Goal: Task Accomplishment & Management: Use online tool/utility

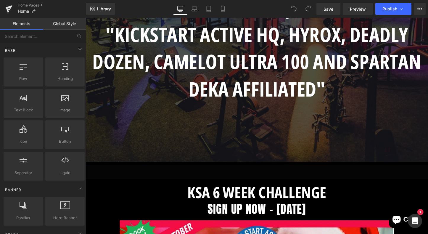
scroll to position [667, 0]
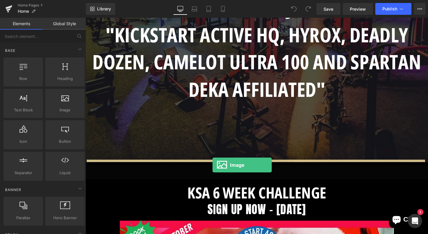
drag, startPoint x: 148, startPoint y: 122, endPoint x: 219, endPoint y: 172, distance: 85.7
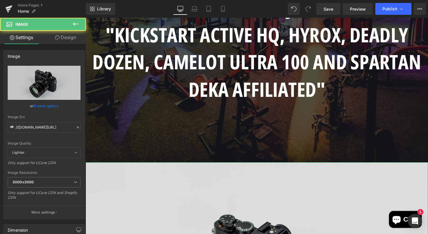
scroll to position [777, 0]
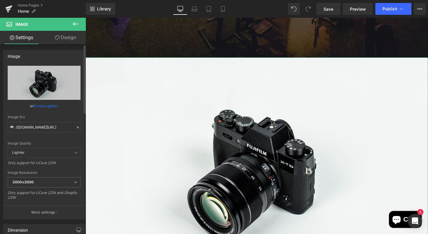
click at [51, 107] on link "Browse gallery" at bounding box center [45, 106] width 25 height 10
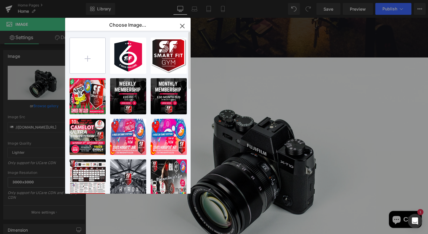
click at [88, 57] on input "file" at bounding box center [88, 56] width 36 height 36
type input "C:\fakepath\837fb2a7-cebc-4609-a921-f40cf38fc910.jpeg"
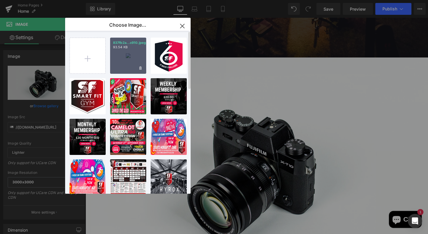
click at [128, 55] on div "837fb2a...c910.jpeg 93.54 KB" at bounding box center [128, 56] width 36 height 36
type input "[URL][DOMAIN_NAME]"
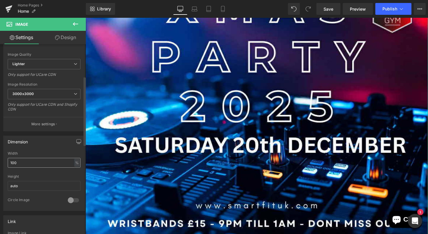
scroll to position [89, 0]
drag, startPoint x: 26, startPoint y: 163, endPoint x: 5, endPoint y: 163, distance: 20.7
click at [5, 163] on div "100% Width 100 % % px auto Height auto 0 Circle Image" at bounding box center [44, 180] width 81 height 59
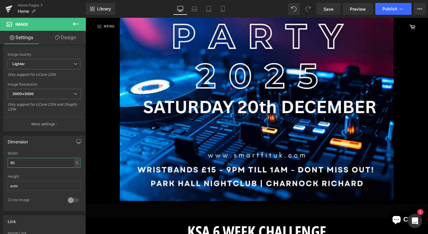
scroll to position [910, 0]
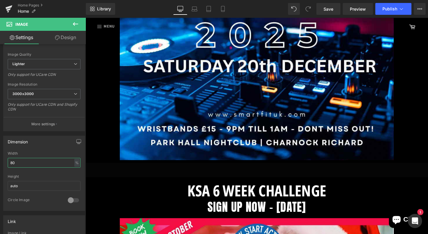
type input "80"
click at [75, 23] on icon at bounding box center [75, 24] width 5 height 4
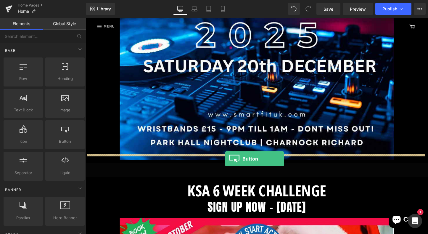
drag, startPoint x: 149, startPoint y: 151, endPoint x: 232, endPoint y: 165, distance: 83.9
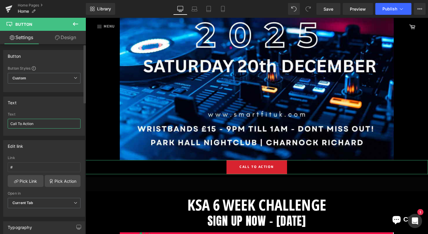
click at [40, 123] on input "Call To Action" at bounding box center [44, 124] width 73 height 10
type input "C"
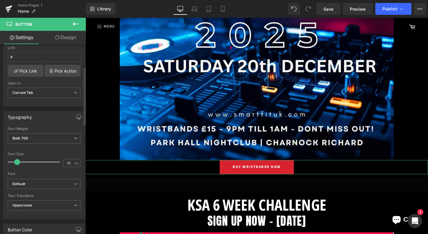
scroll to position [112, 0]
type input "BUY WRISTBANDS NOW"
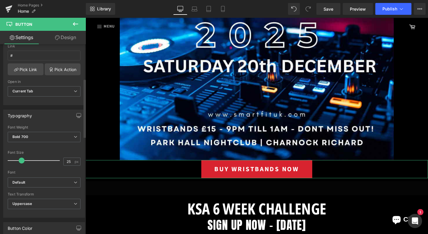
type input "26"
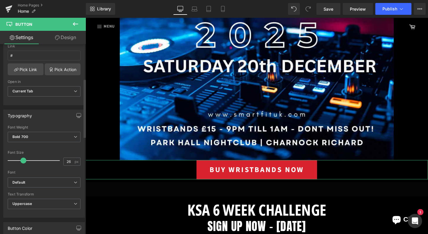
drag, startPoint x: 17, startPoint y: 160, endPoint x: 23, endPoint y: 162, distance: 6.0
click at [23, 162] on span at bounding box center [23, 161] width 6 height 6
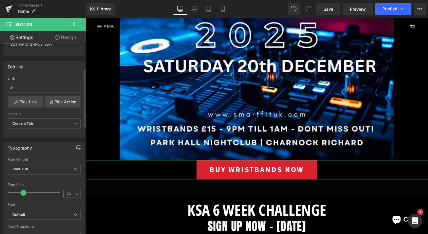
scroll to position [40, 0]
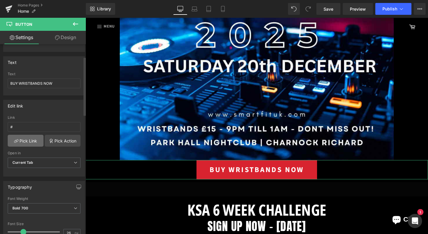
click at [27, 140] on link "Pick Link" at bounding box center [26, 141] width 36 height 12
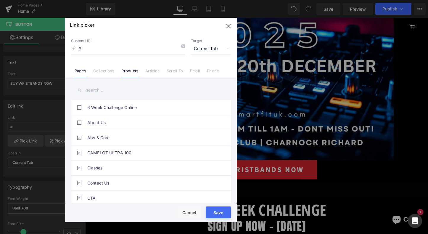
click at [127, 73] on link "Products" at bounding box center [129, 72] width 17 height 9
click at [108, 69] on link "Collections" at bounding box center [103, 72] width 21 height 9
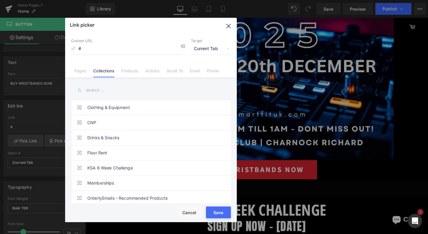
click at [74, 48] on icon at bounding box center [73, 48] width 5 height 5
click at [128, 72] on link "Products" at bounding box center [129, 72] width 17 height 9
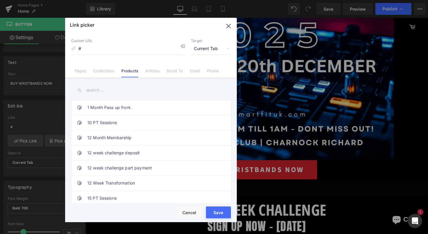
click at [101, 89] on input "text" at bounding box center [151, 90] width 160 height 13
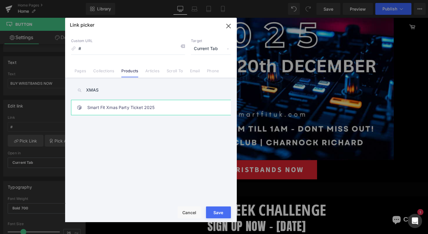
type input "XMAS"
click at [107, 108] on link "Smart Fit Xmas Party Ticket 2025" at bounding box center [152, 107] width 130 height 15
type input "/products/smart-fit-xmas-party-ticket-2025"
click at [220, 215] on button "Save" at bounding box center [218, 212] width 25 height 12
type input "/products/smart-fit-xmas-party-ticket-2025"
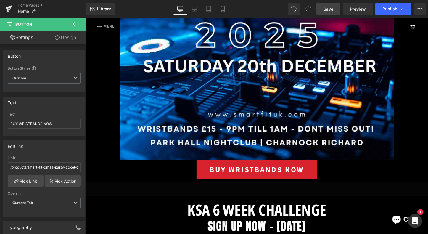
click at [332, 9] on span "Save" at bounding box center [329, 9] width 10 height 6
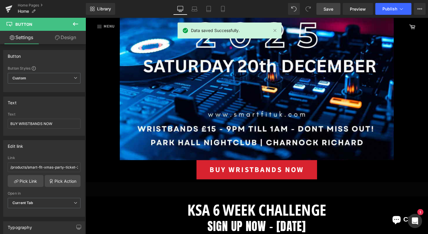
click at [75, 23] on icon at bounding box center [75, 23] width 7 height 7
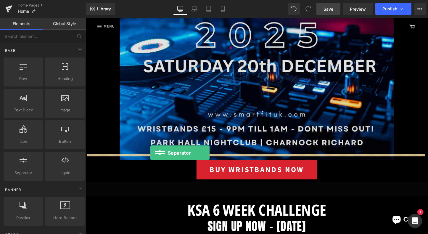
drag, startPoint x: 113, startPoint y: 183, endPoint x: 153, endPoint y: 159, distance: 46.7
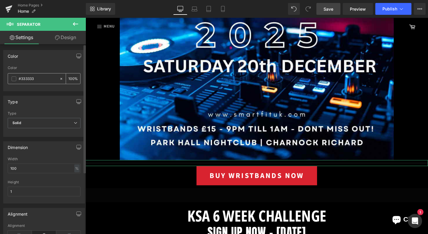
click at [13, 78] on span at bounding box center [14, 78] width 5 height 5
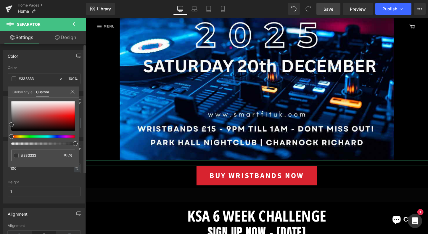
type input "#070707"
click at [12, 130] on div at bounding box center [43, 116] width 64 height 30
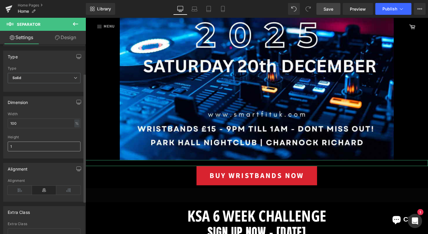
scroll to position [46, 0]
drag, startPoint x: 21, startPoint y: 146, endPoint x: 5, endPoint y: 147, distance: 16.0
click at [6, 147] on div "100% Width 100 % % px 1px Height 1" at bounding box center [44, 134] width 81 height 46
drag, startPoint x: 12, startPoint y: 145, endPoint x: 0, endPoint y: 143, distance: 12.1
click at [0, 143] on div "Dimension 100% Width 100 % % px 1px Height 1" at bounding box center [44, 124] width 89 height 67
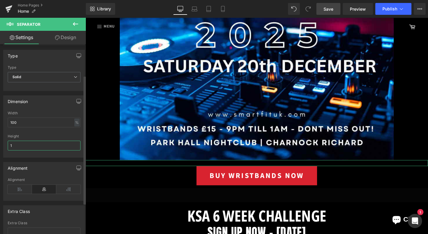
type input "3"
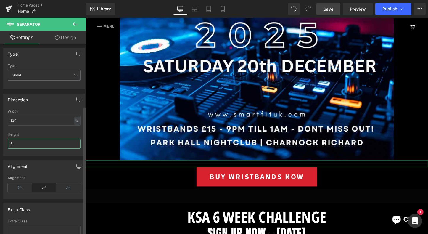
scroll to position [0, 0]
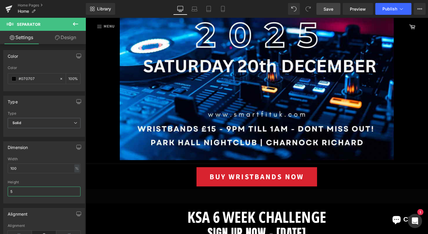
type input "5"
click at [327, 9] on span "Save" at bounding box center [329, 9] width 10 height 6
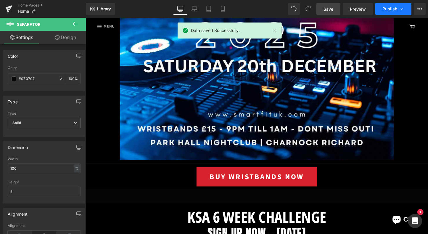
click at [401, 10] on icon at bounding box center [402, 9] width 6 height 6
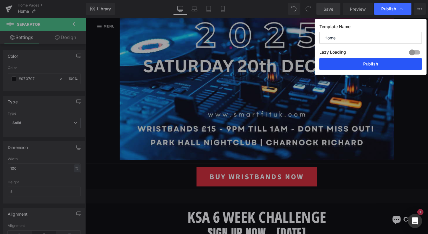
click at [368, 64] on button "Publish" at bounding box center [371, 64] width 103 height 12
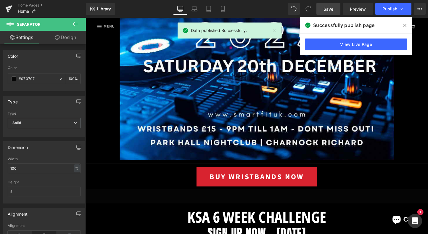
click at [406, 25] on icon at bounding box center [405, 25] width 3 height 3
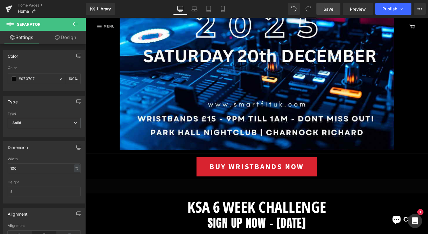
scroll to position [948, 0]
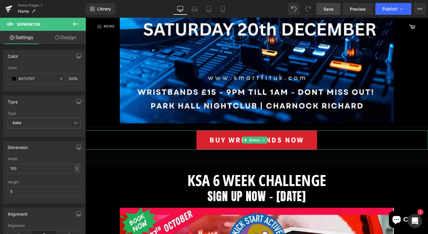
click at [227, 142] on span "BUY WRISTBANDS NOW" at bounding box center [264, 145] width 99 height 11
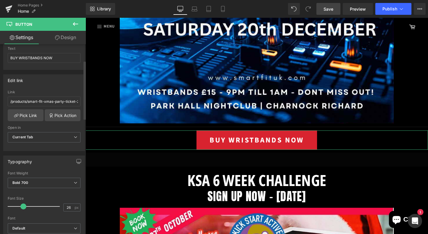
scroll to position [71, 0]
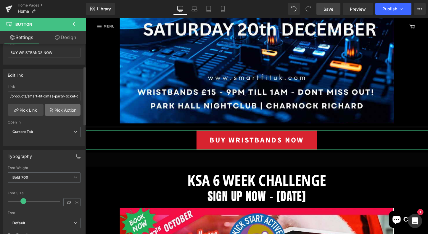
click at [53, 110] on link "Pick Action" at bounding box center [63, 110] width 36 height 12
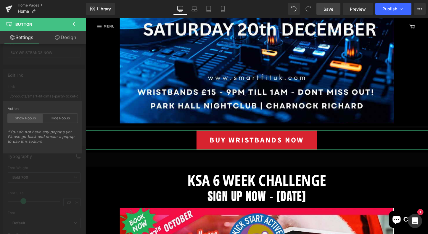
click at [27, 120] on div "Show Popup" at bounding box center [25, 118] width 35 height 9
click at [60, 85] on div "Edit link /products/smart-fit-xmas-party-ticket-2025 Link /products/smart-fit-x…" at bounding box center [44, 105] width 89 height 81
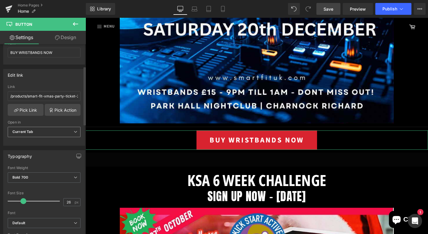
click at [37, 130] on span "Current Tab" at bounding box center [44, 132] width 73 height 10
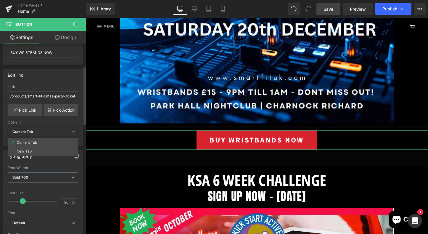
click at [77, 121] on div "Open in" at bounding box center [43, 122] width 71 height 4
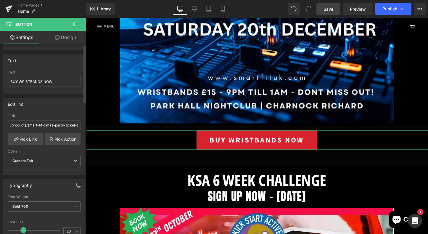
scroll to position [0, 0]
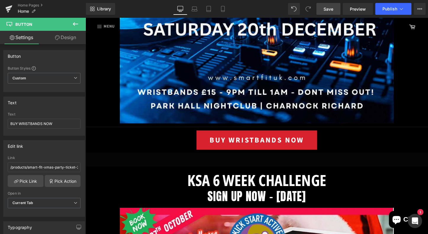
click at [75, 23] on icon at bounding box center [75, 23] width 7 height 7
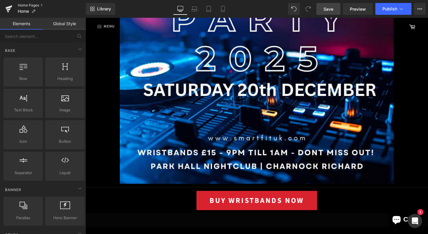
click at [26, 5] on link "Home Pages" at bounding box center [52, 5] width 68 height 5
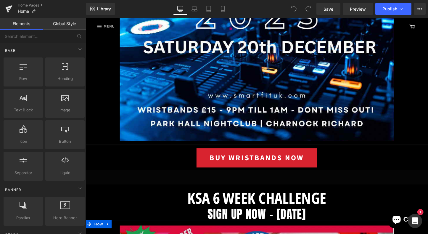
scroll to position [919, 0]
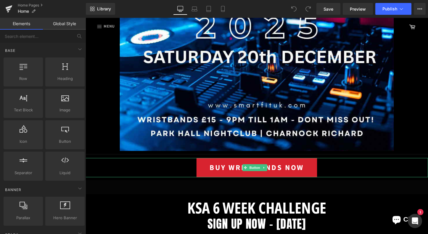
click at [287, 169] on span "BUY WRISTBANDS NOW" at bounding box center [264, 174] width 99 height 11
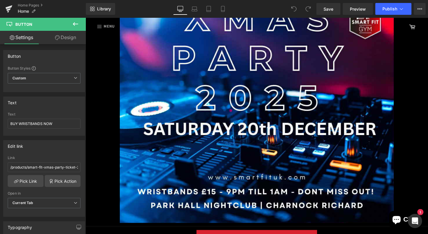
scroll to position [829, 0]
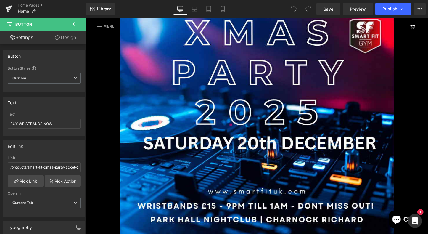
click at [75, 22] on icon at bounding box center [75, 23] width 7 height 7
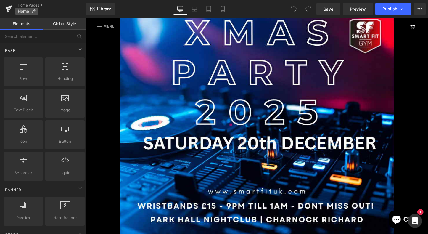
click at [32, 12] on icon at bounding box center [33, 11] width 4 height 4
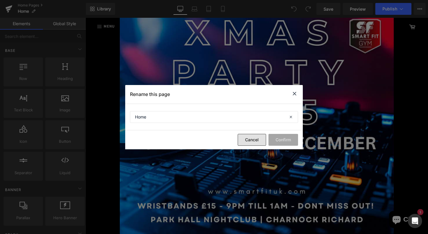
drag, startPoint x: 246, startPoint y: 140, endPoint x: 144, endPoint y: 123, distance: 104.0
click at [246, 140] on button "Cancel" at bounding box center [252, 140] width 28 height 12
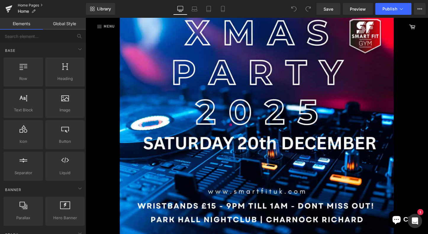
click at [38, 6] on link "Home Pages" at bounding box center [52, 5] width 68 height 5
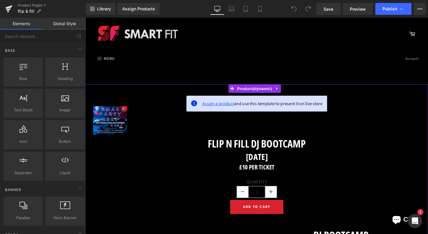
click at [212, 108] on span "Assign a product" at bounding box center [224, 107] width 33 height 7
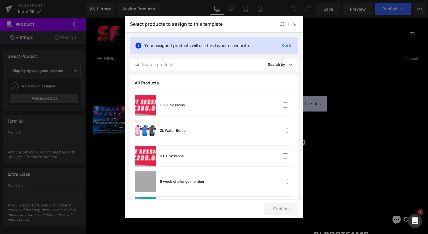
scroll to position [150, 0]
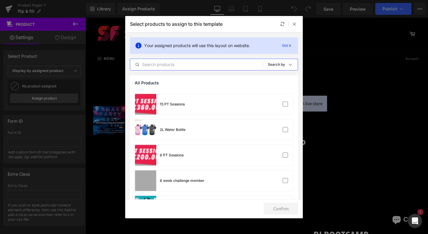
click at [171, 64] on input "text" at bounding box center [196, 64] width 133 height 7
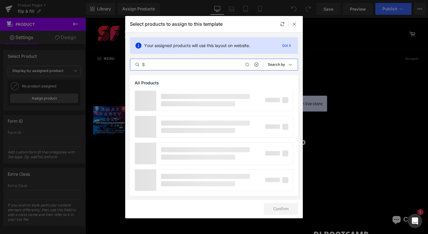
scroll to position [0, 0]
type input "S"
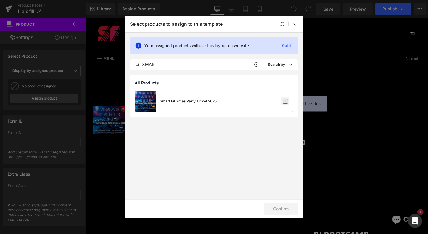
type input "XMAS"
click at [286, 100] on label at bounding box center [285, 101] width 5 height 5
click at [286, 101] on input "checkbox" at bounding box center [286, 101] width 0 height 0
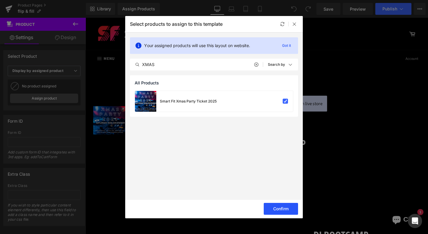
click at [279, 207] on button "Confirm" at bounding box center [281, 209] width 34 height 12
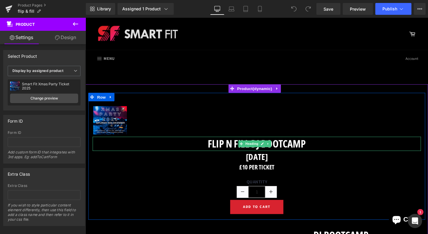
click at [317, 147] on h1 "flip n fill DJ BootCamp" at bounding box center [265, 149] width 344 height 15
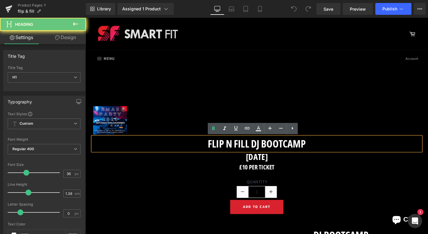
click at [316, 151] on h1 "flip n fill DJ BootCamp" at bounding box center [265, 149] width 344 height 15
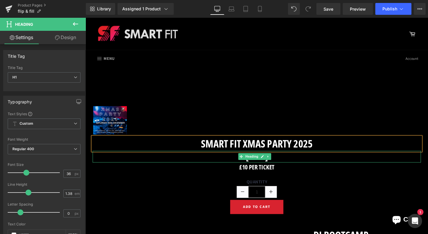
click at [296, 163] on h1 "Friday 22nd May" at bounding box center [265, 163] width 344 height 12
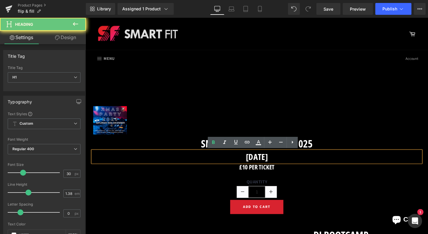
click at [298, 163] on h1 "Friday 22nd May" at bounding box center [265, 163] width 344 height 12
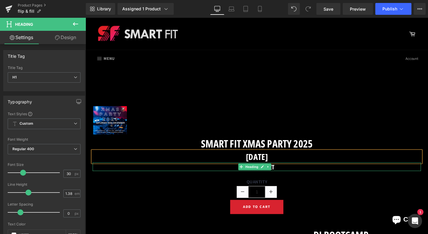
click at [288, 176] on h1 "£10 Per ticket" at bounding box center [265, 173] width 344 height 9
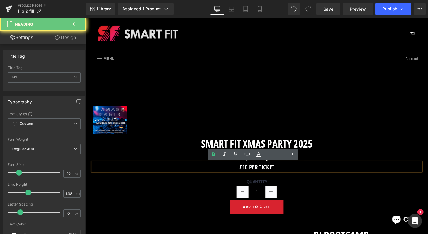
click at [281, 174] on h1 "£10 Per ticket" at bounding box center [265, 173] width 344 height 9
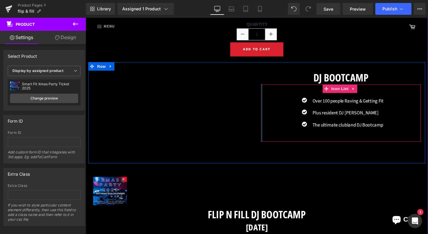
scroll to position [171, 0]
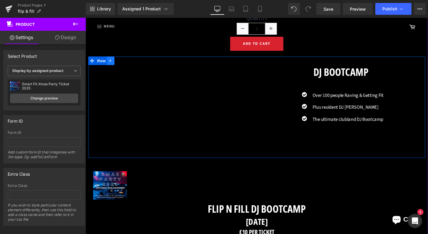
click at [112, 62] on icon at bounding box center [111, 62] width 1 height 3
click at [128, 63] on icon at bounding box center [127, 63] width 4 height 4
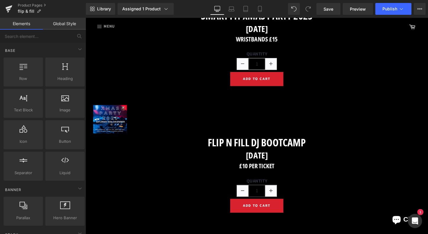
scroll to position [145, 0]
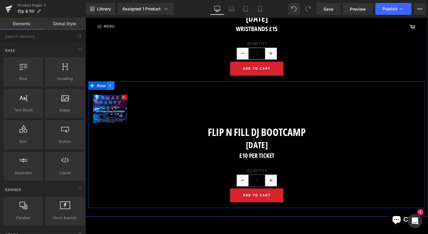
click at [111, 88] on icon at bounding box center [111, 88] width 1 height 3
click at [127, 88] on icon at bounding box center [127, 89] width 4 height 4
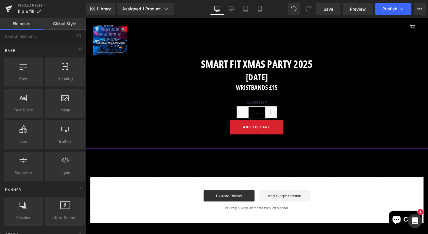
scroll to position [0, 0]
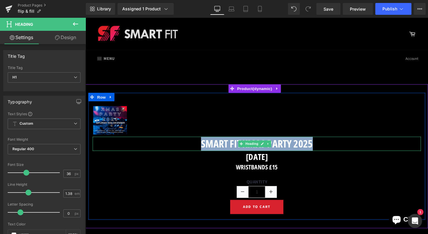
drag, startPoint x: 327, startPoint y: 151, endPoint x: 203, endPoint y: 145, distance: 124.3
click at [203, 145] on h1 "SMART FIT XMAS PARTY 2025" at bounding box center [265, 149] width 344 height 15
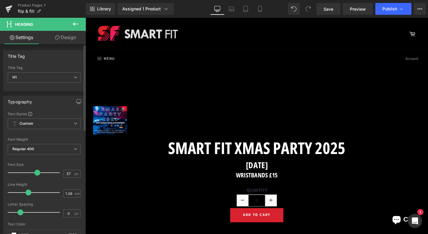
type input "56"
drag, startPoint x: 25, startPoint y: 175, endPoint x: 38, endPoint y: 173, distance: 12.2
click at [36, 176] on div at bounding box center [35, 173] width 49 height 12
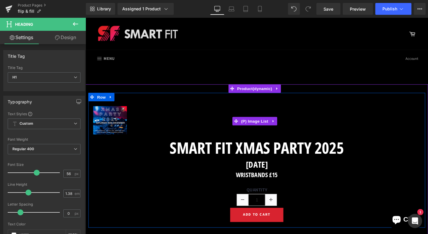
click at [112, 125] on img at bounding box center [111, 125] width 35 height 30
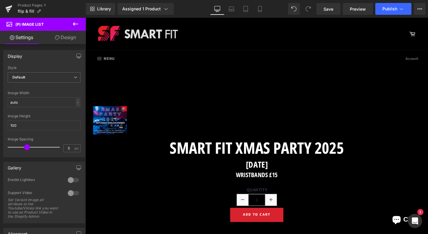
click at [75, 21] on icon at bounding box center [75, 23] width 7 height 7
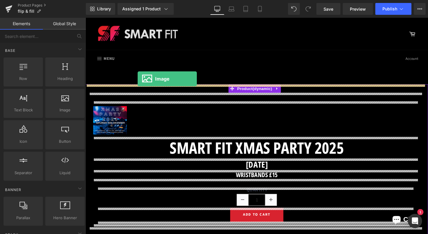
drag, startPoint x: 146, startPoint y: 123, endPoint x: 140, endPoint y: 81, distance: 42.2
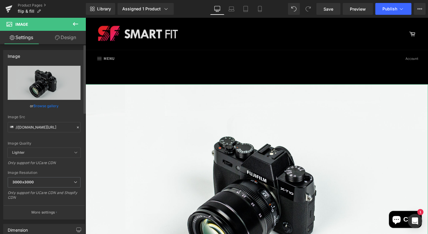
click at [44, 105] on link "Browse gallery" at bounding box center [45, 106] width 25 height 10
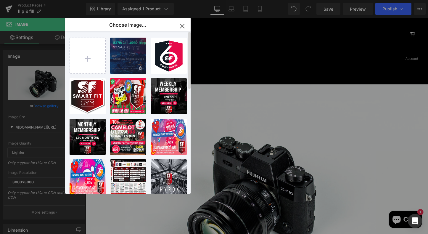
click at [121, 61] on div "837fb2a...c910.jpeg 93.54 KB" at bounding box center [128, 56] width 36 height 36
type input "[URL][DOMAIN_NAME]"
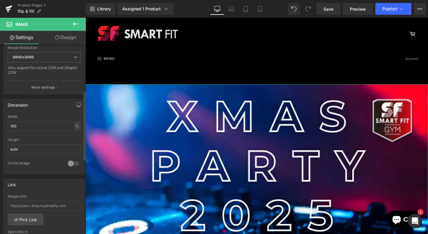
scroll to position [128, 0]
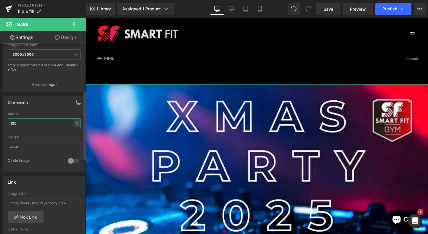
drag, startPoint x: 28, startPoint y: 121, endPoint x: 3, endPoint y: 121, distance: 25.5
click at [3, 121] on div "Dimension 100% Width 100 % % px auto Height auto 0 Circle Image" at bounding box center [44, 132] width 89 height 80
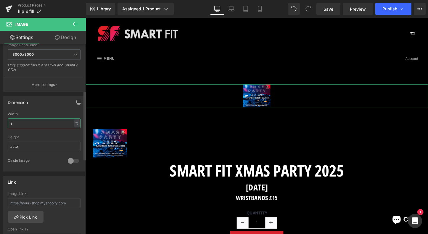
type input "80"
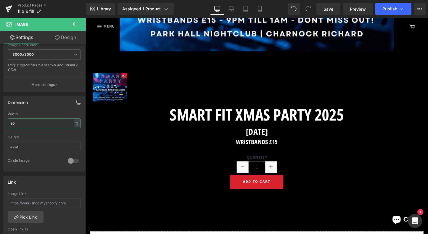
scroll to position [275, 0]
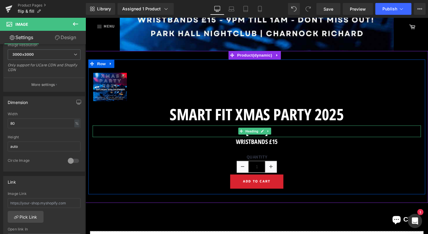
click at [310, 133] on h1 "SATURDAY 20TH DECEMBER" at bounding box center [265, 136] width 344 height 12
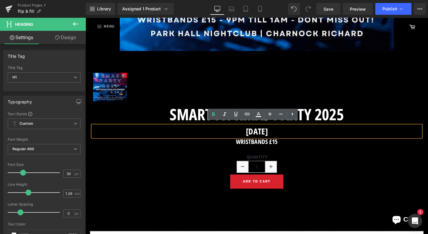
drag, startPoint x: 312, startPoint y: 133, endPoint x: 205, endPoint y: 131, distance: 107.0
click at [205, 131] on h1 "SATURDAY 20TH DECEMBER" at bounding box center [265, 136] width 344 height 12
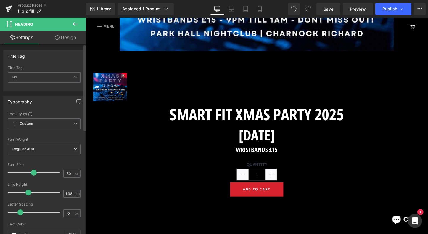
type input "51"
drag, startPoint x: 23, startPoint y: 172, endPoint x: 33, endPoint y: 174, distance: 10.8
click at [33, 174] on span at bounding box center [34, 173] width 6 height 6
click at [327, 9] on span "Save" at bounding box center [329, 9] width 10 height 6
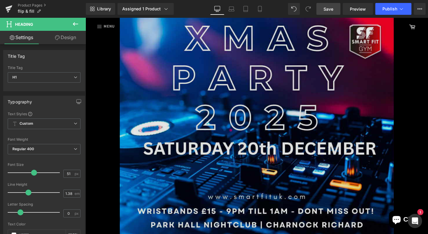
scroll to position [14, 0]
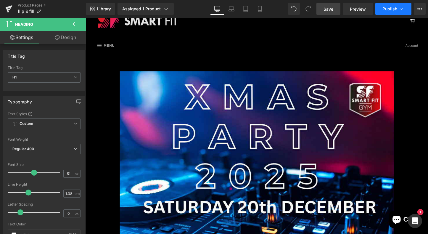
click at [393, 10] on span "Publish" at bounding box center [390, 9] width 15 height 5
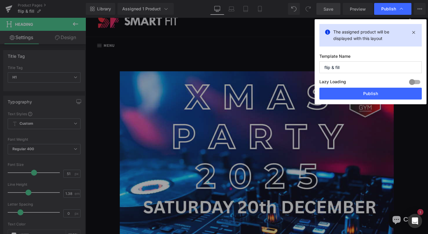
drag, startPoint x: 345, startPoint y: 67, endPoint x: 316, endPoint y: 66, distance: 29.4
click at [316, 66] on div "The assigned product will be displayed with this layout Template Name flip & fi…" at bounding box center [371, 61] width 112 height 85
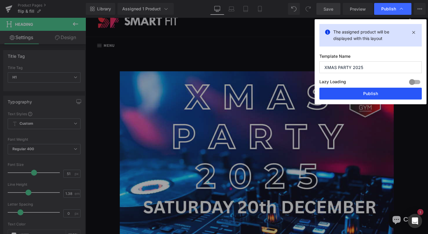
type input "XMAS PARTY 2025"
click at [370, 97] on button "Publish" at bounding box center [371, 94] width 103 height 12
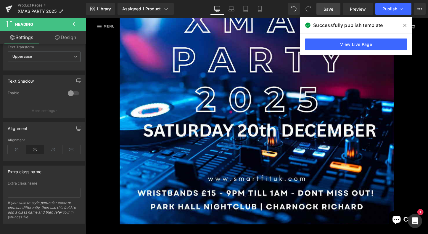
scroll to position [217, 0]
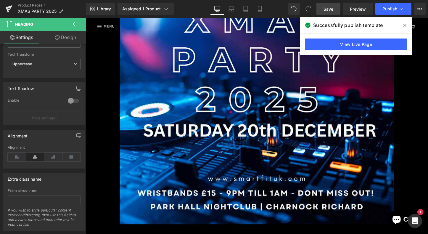
click at [23, 39] on link "Settings" at bounding box center [21, 37] width 43 height 13
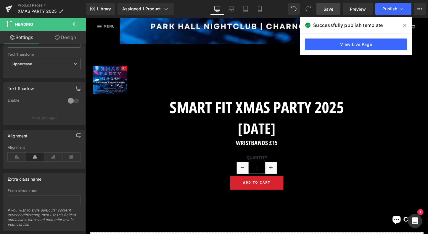
scroll to position [311, 0]
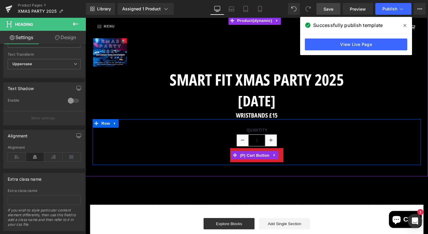
click at [288, 158] on button "Add To Cart" at bounding box center [265, 161] width 56 height 15
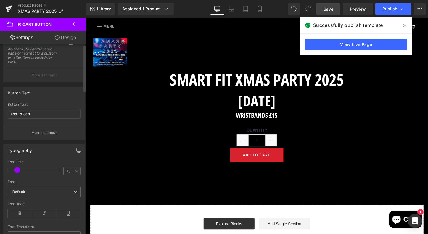
scroll to position [0, 0]
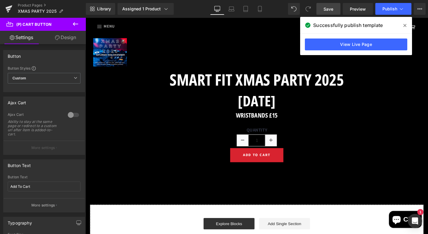
click at [72, 39] on link "Design" at bounding box center [65, 37] width 43 height 13
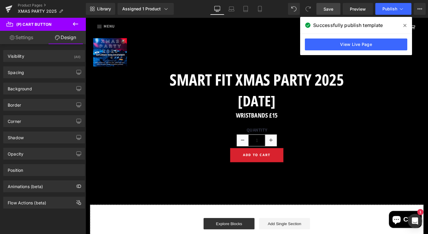
click at [25, 36] on link "Settings" at bounding box center [21, 37] width 43 height 13
type input "#d8232f"
type input "100"
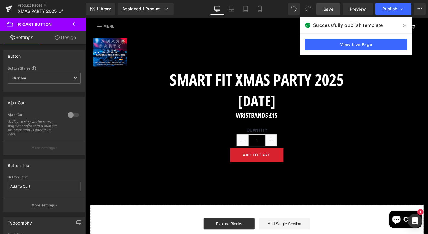
click at [73, 25] on icon at bounding box center [75, 24] width 5 height 4
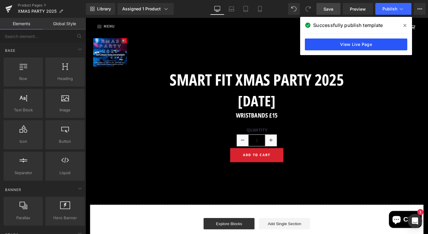
click at [367, 47] on link "View Live Page" at bounding box center [356, 45] width 103 height 12
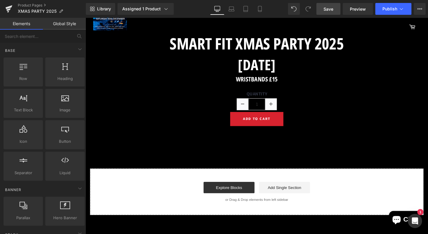
scroll to position [350, 0]
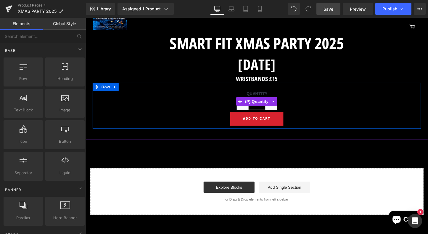
click at [273, 95] on label "Quantity" at bounding box center [264, 98] width 335 height 7
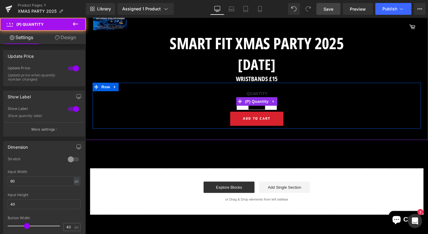
click at [275, 95] on label "Quantity" at bounding box center [264, 98] width 335 height 7
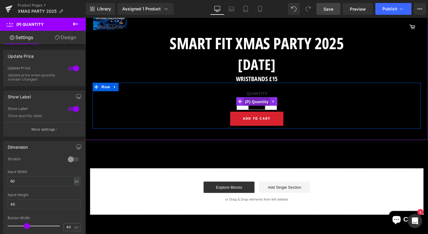
click at [267, 101] on span "(P) Quantity" at bounding box center [265, 105] width 28 height 9
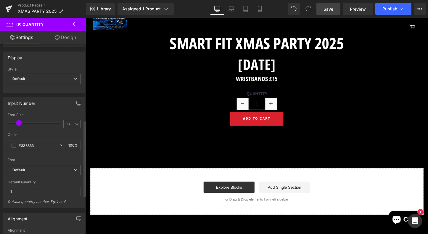
scroll to position [190, 0]
click at [13, 145] on span at bounding box center [14, 145] width 5 height 5
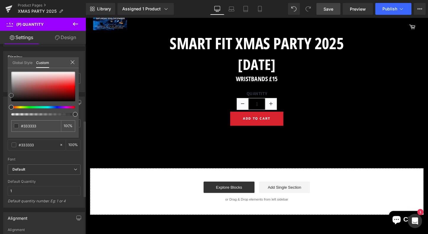
type input "#feeaea"
click at [73, 73] on div at bounding box center [43, 87] width 64 height 30
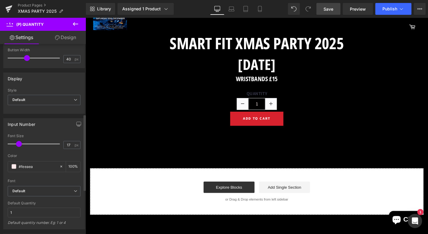
scroll to position [166, 0]
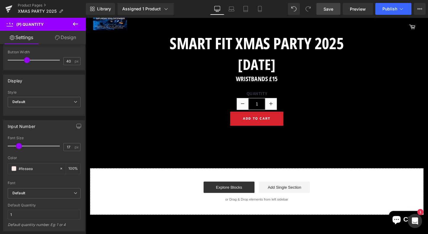
click at [86, 18] on div at bounding box center [86, 18] width 0 height 0
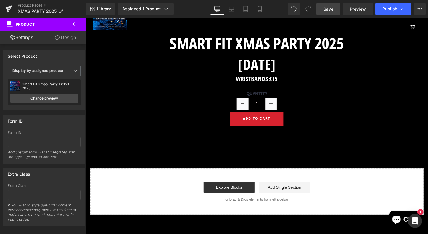
click at [328, 10] on span "Save" at bounding box center [329, 9] width 10 height 6
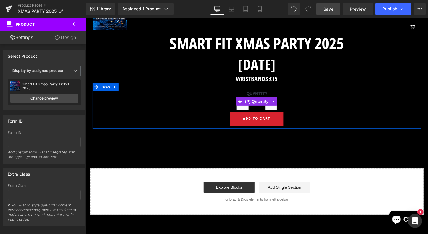
click at [266, 95] on label "Quantity" at bounding box center [264, 98] width 335 height 7
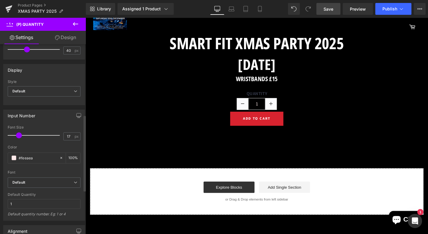
scroll to position [176, 0]
drag, startPoint x: 18, startPoint y: 135, endPoint x: 23, endPoint y: 135, distance: 4.7
click at [22, 135] on span at bounding box center [24, 136] width 6 height 6
type input "26"
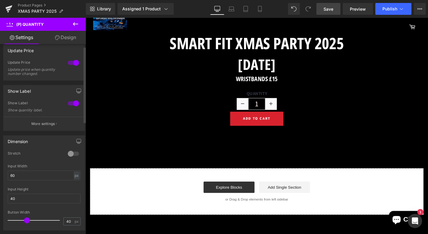
scroll to position [0, 0]
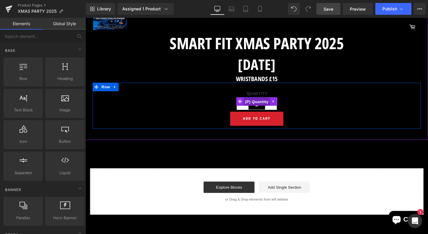
click at [264, 105] on span "(P) Quantity" at bounding box center [265, 105] width 28 height 9
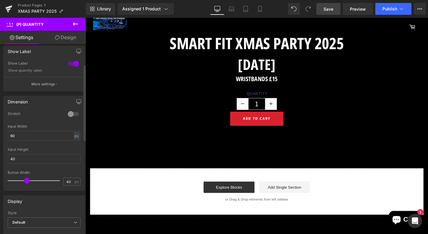
scroll to position [54, 0]
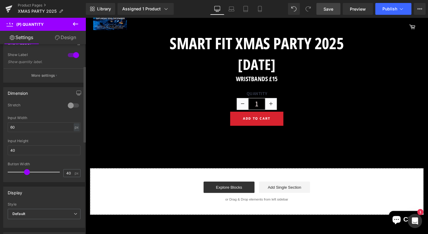
type input "39"
click at [26, 173] on span at bounding box center [26, 172] width 6 height 6
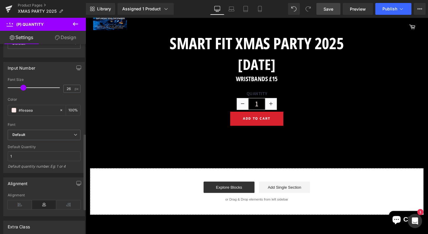
scroll to position [225, 0]
type input "21"
click at [20, 88] on span at bounding box center [21, 87] width 6 height 6
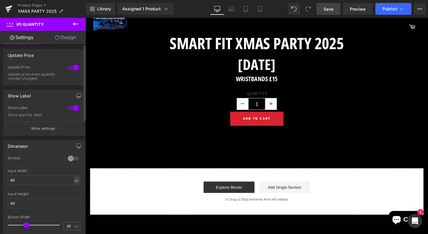
scroll to position [0, 0]
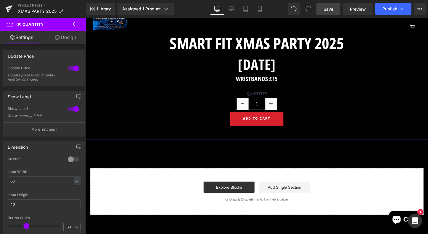
click at [153, 142] on div at bounding box center [265, 141] width 358 height 9
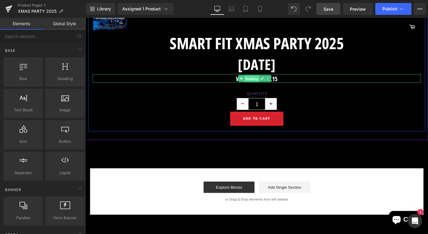
click at [266, 78] on span "Heading" at bounding box center [260, 81] width 16 height 7
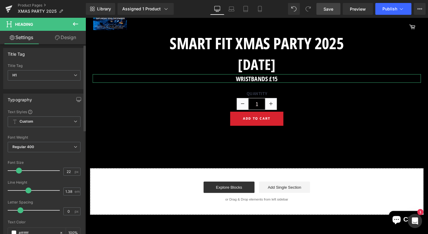
scroll to position [7, 0]
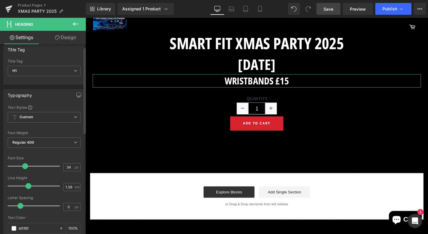
type input "33"
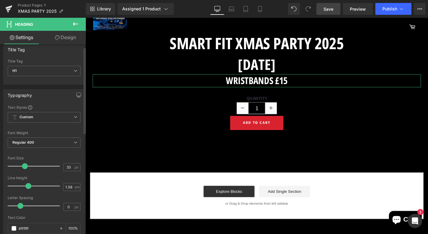
drag, startPoint x: 18, startPoint y: 165, endPoint x: 23, endPoint y: 166, distance: 5.1
click at [23, 166] on span at bounding box center [25, 166] width 6 height 6
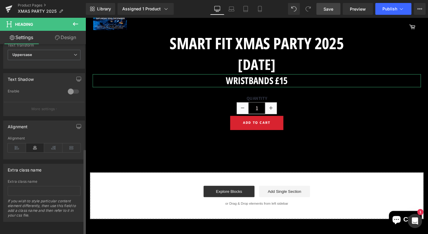
scroll to position [230, 0]
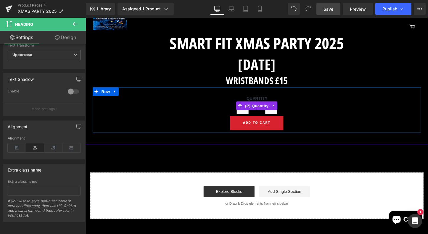
click at [266, 99] on label "Quantity" at bounding box center [264, 102] width 335 height 7
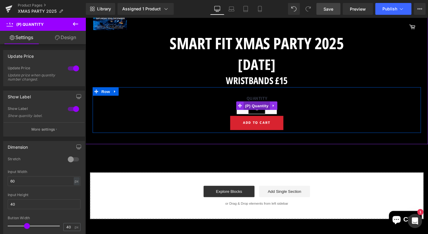
click at [266, 105] on span "(P) Quantity" at bounding box center [265, 109] width 28 height 9
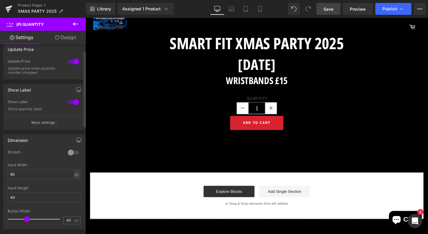
scroll to position [18, 0]
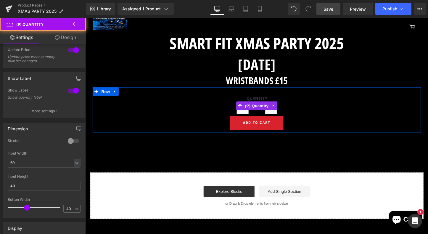
click at [269, 100] on label "Quantity" at bounding box center [264, 102] width 335 height 7
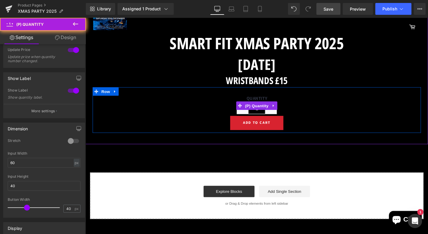
click at [269, 99] on label "Quantity" at bounding box center [264, 102] width 335 height 7
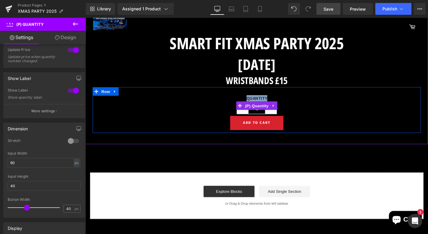
drag, startPoint x: 275, startPoint y: 98, endPoint x: 250, endPoint y: 100, distance: 25.2
click at [250, 100] on label "Quantity" at bounding box center [264, 102] width 335 height 7
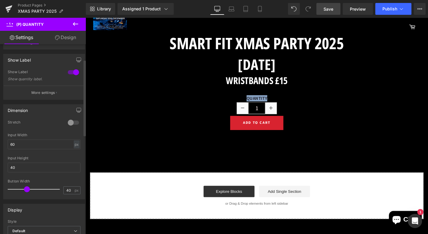
scroll to position [46, 0]
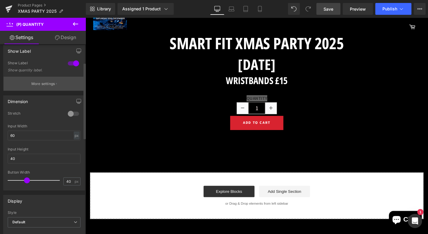
click at [49, 85] on p "More settings" at bounding box center [43, 83] width 24 height 5
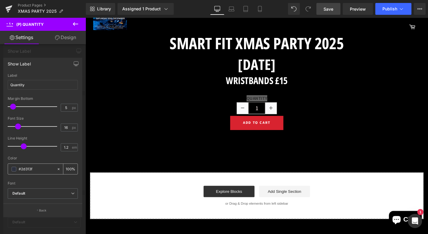
click at [13, 168] on span at bounding box center [14, 169] width 5 height 5
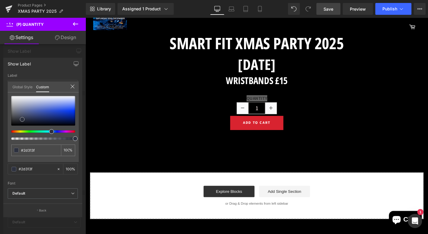
click at [74, 97] on div at bounding box center [43, 111] width 64 height 30
type input "#ebeffe"
click at [113, 125] on div at bounding box center [265, 131] width 358 height 226
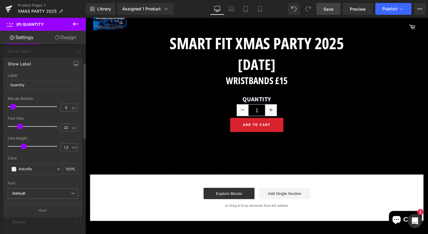
type input "20"
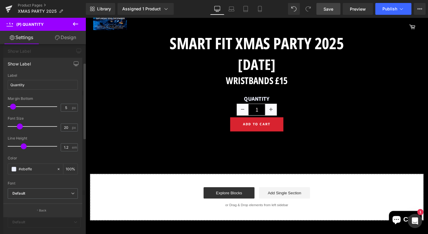
click at [19, 128] on span at bounding box center [20, 127] width 6 height 6
click at [325, 12] on span "Save" at bounding box center [329, 9] width 10 height 6
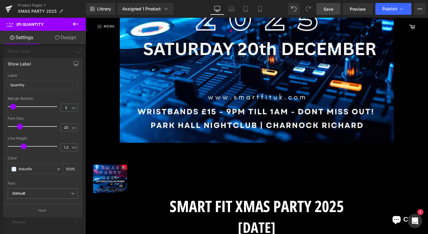
scroll to position [175, 0]
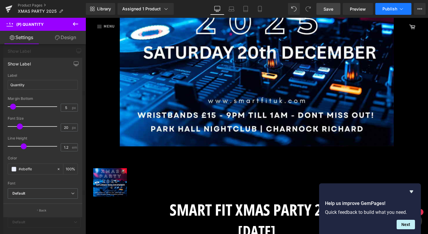
click at [388, 7] on span "Publish" at bounding box center [390, 9] width 15 height 5
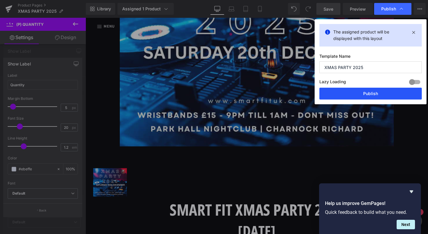
click at [360, 93] on button "Publish" at bounding box center [371, 94] width 103 height 12
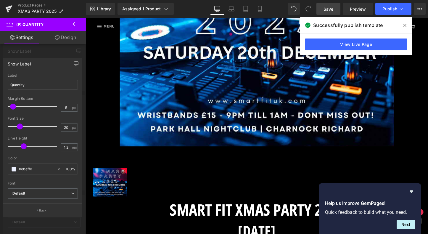
click at [403, 24] on span at bounding box center [405, 25] width 9 height 9
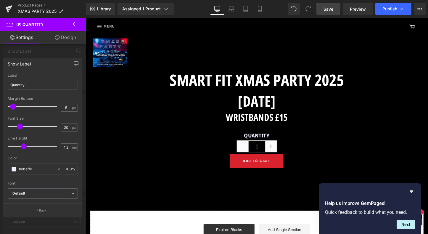
scroll to position [342, 0]
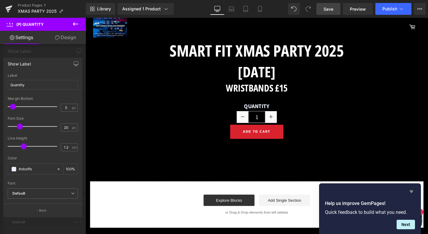
click at [409, 189] on icon "Hide survey" at bounding box center [411, 191] width 7 height 7
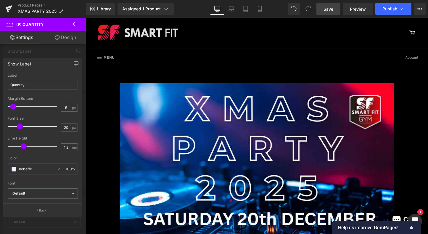
scroll to position [0, 0]
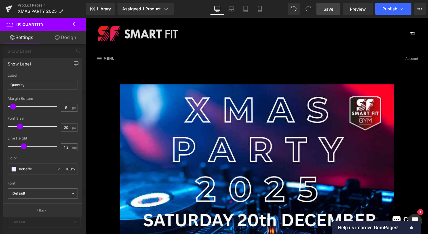
click at [72, 23] on icon at bounding box center [75, 23] width 7 height 7
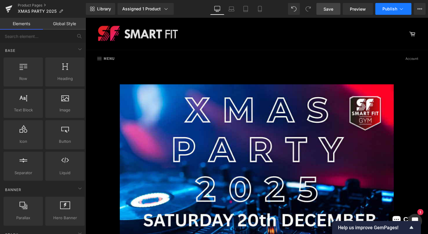
click at [384, 9] on span "Publish" at bounding box center [390, 9] width 15 height 5
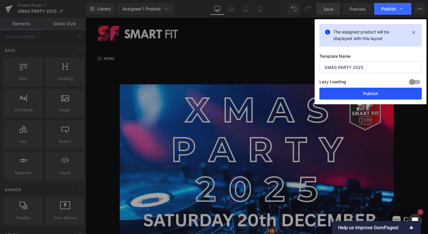
click at [383, 92] on button "Publish" at bounding box center [371, 94] width 103 height 12
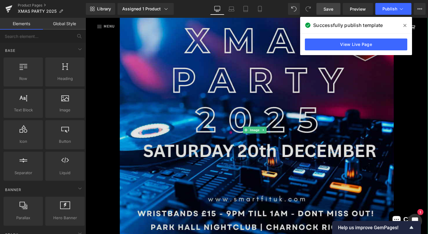
scroll to position [44, 0]
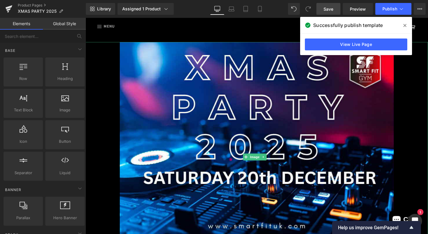
click at [105, 119] on div at bounding box center [265, 163] width 358 height 240
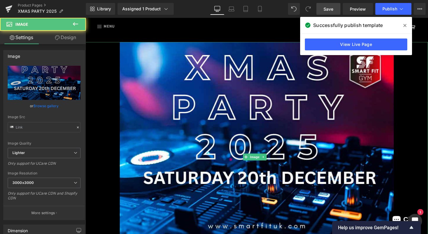
type input "[URL][DOMAIN_NAME]"
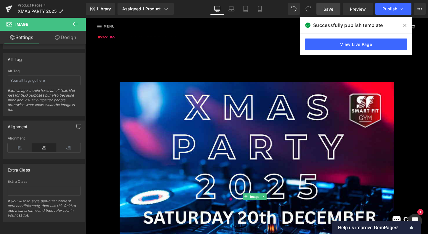
scroll to position [0, 0]
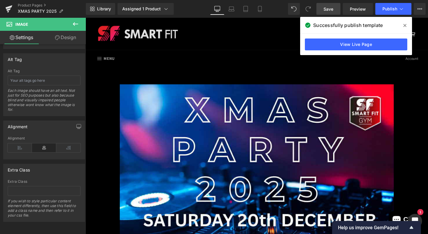
click at [405, 24] on icon at bounding box center [405, 25] width 3 height 5
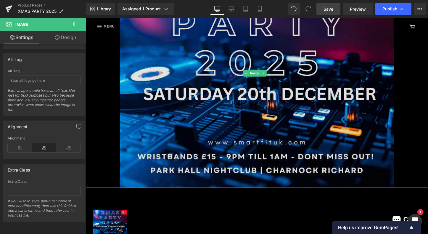
scroll to position [137, 0]
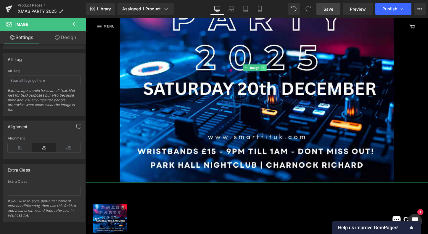
click at [271, 69] on icon at bounding box center [271, 70] width 1 height 2
click at [276, 68] on icon at bounding box center [274, 69] width 3 height 3
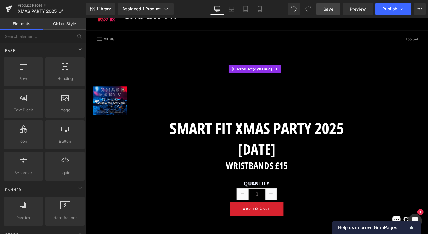
scroll to position [15, 0]
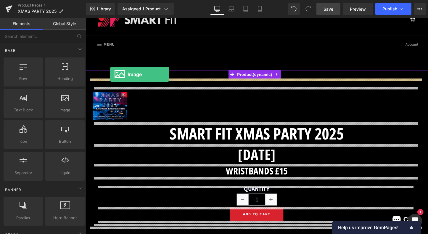
drag, startPoint x: 143, startPoint y: 119, endPoint x: 111, endPoint y: 77, distance: 52.9
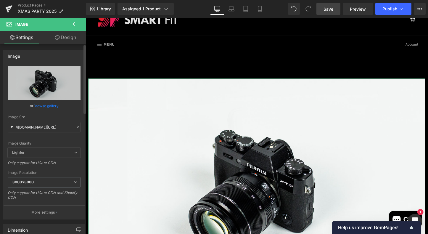
click at [37, 106] on link "Browse gallery" at bounding box center [45, 106] width 25 height 10
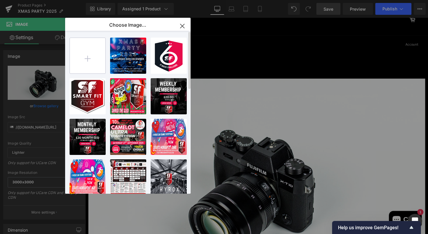
click at [85, 58] on input "file" at bounding box center [88, 56] width 36 height 36
type input "C:\fakepath\bfb07b08-378d-4f74-8b47-943b80909ebb.jpeg"
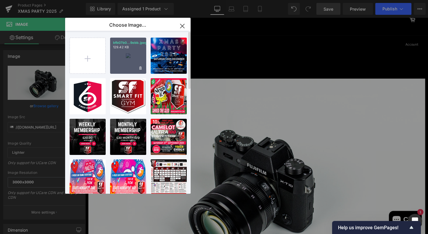
click at [131, 64] on div "bfb07b0...9ebb.jpeg 129.42 KB" at bounding box center [128, 56] width 36 height 36
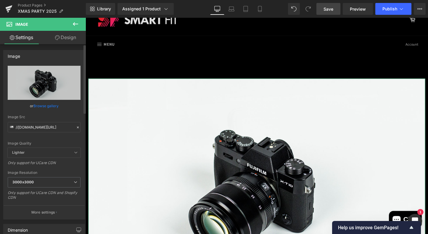
click at [54, 105] on link "Browse gallery" at bounding box center [45, 106] width 25 height 10
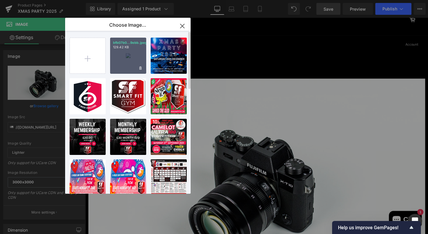
click at [130, 56] on div "bfb07b0...9ebb.jpeg 129.42 KB" at bounding box center [128, 56] width 36 height 36
type input "https://ucarecdn.com/724892ae-a15e-442a-83e2-9d220db20a95/-/format/auto/-/previ…"
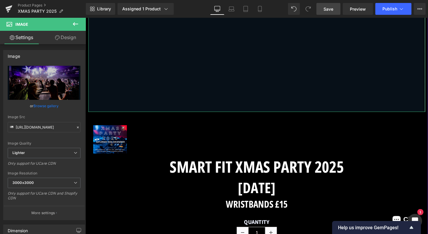
scroll to position [446, 0]
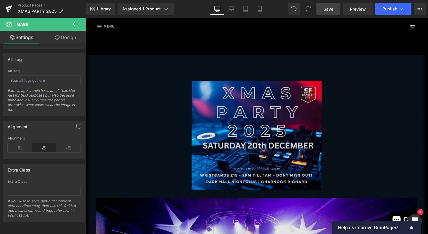
scroll to position [0, 0]
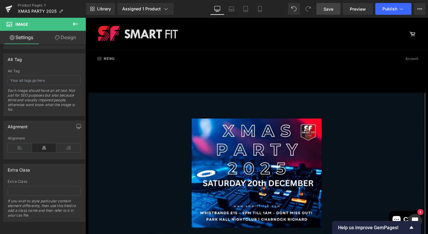
click at [74, 21] on icon at bounding box center [75, 23] width 7 height 7
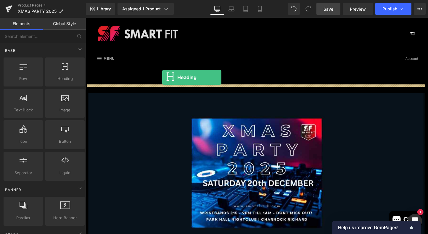
drag, startPoint x: 152, startPoint y: 95, endPoint x: 166, endPoint y: 80, distance: 20.1
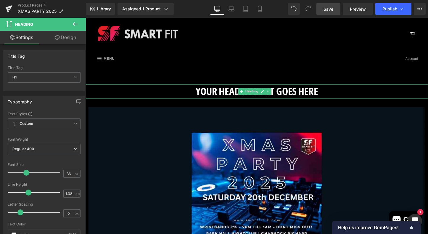
click at [329, 95] on h1 "Your heading text goes here" at bounding box center [265, 94] width 358 height 15
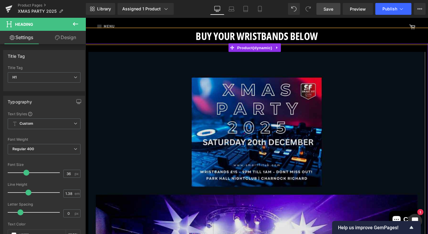
scroll to position [5, 0]
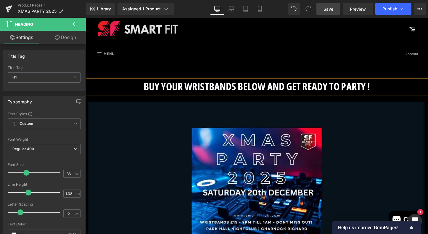
drag, startPoint x: 384, startPoint y: 90, endPoint x: 142, endPoint y: 91, distance: 242.6
click at [142, 91] on h1 "BUY YOUR WRISTBANDS BELOW AND GET READY TO PARTY !" at bounding box center [265, 89] width 358 height 15
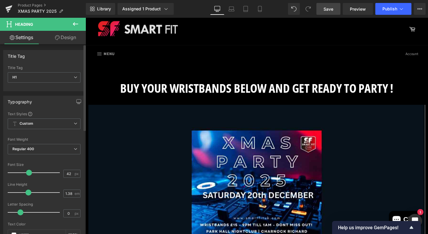
type input "41"
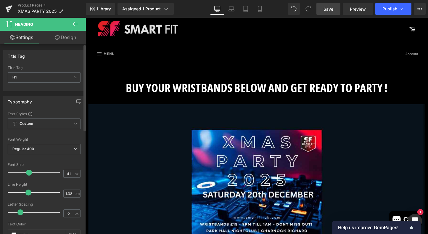
drag, startPoint x: 26, startPoint y: 174, endPoint x: 30, endPoint y: 174, distance: 4.5
click at [28, 175] on span at bounding box center [29, 173] width 6 height 6
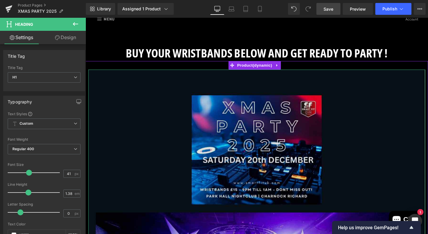
scroll to position [42, 0]
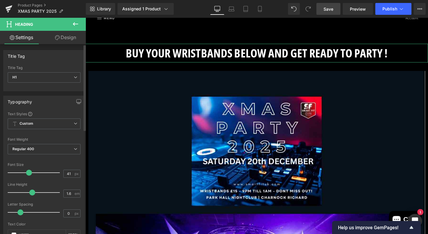
type input "1.5"
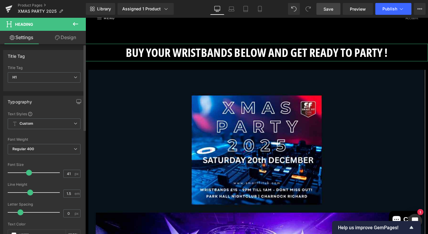
click at [28, 195] on span at bounding box center [30, 193] width 6 height 6
type input "0.1"
click at [20, 212] on span at bounding box center [22, 212] width 6 height 6
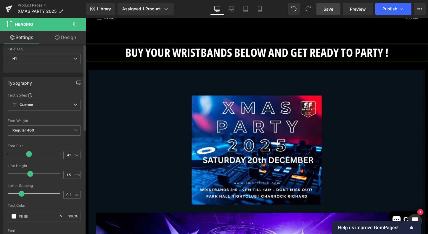
scroll to position [0, 0]
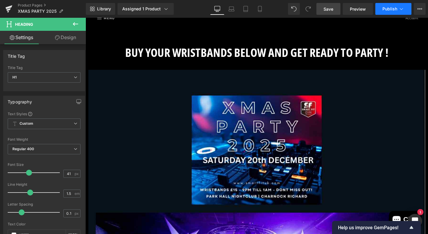
click at [391, 9] on span "Publish" at bounding box center [390, 9] width 15 height 5
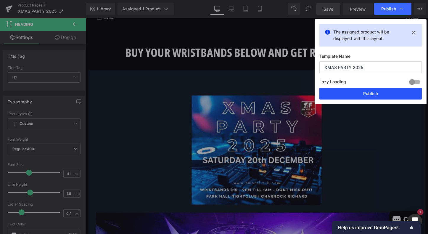
click at [373, 93] on button "Publish" at bounding box center [371, 94] width 103 height 12
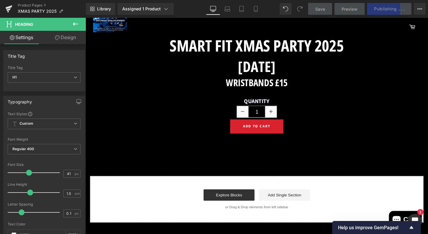
scroll to position [592, 0]
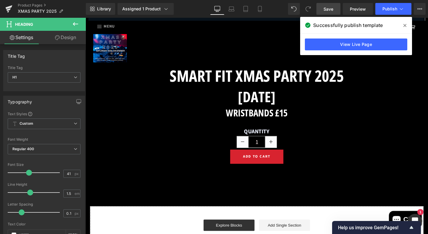
click at [405, 25] on icon at bounding box center [405, 25] width 3 height 3
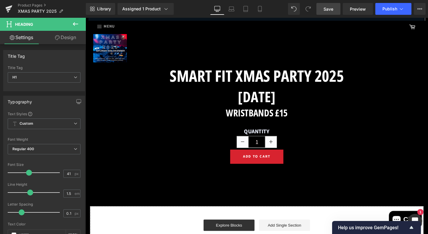
click at [75, 23] on icon at bounding box center [75, 24] width 5 height 4
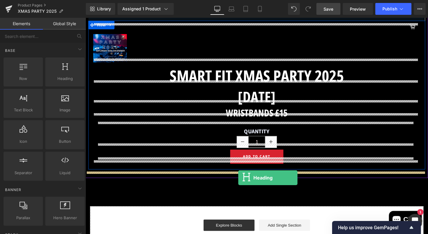
drag, startPoint x: 148, startPoint y: 95, endPoint x: 246, endPoint y: 185, distance: 133.1
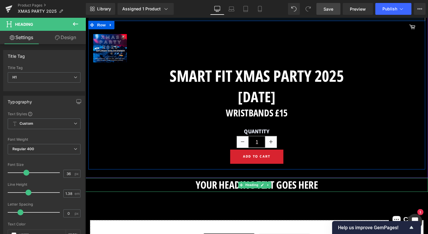
drag, startPoint x: 333, startPoint y: 184, endPoint x: 347, endPoint y: 190, distance: 15.1
click at [334, 185] on h1 "Your heading text goes here" at bounding box center [265, 192] width 358 height 15
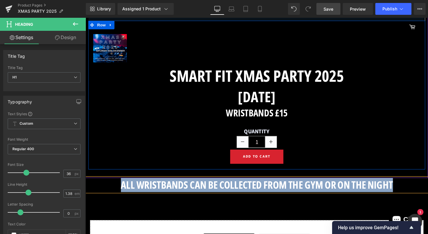
drag, startPoint x: 409, startPoint y: 186, endPoint x: 120, endPoint y: 186, distance: 289.5
click at [120, 186] on h1 "ALL WRISTBANDS CAN BE COLLECTED FROM THE GYM OR ON THE NIGHT" at bounding box center [265, 192] width 358 height 15
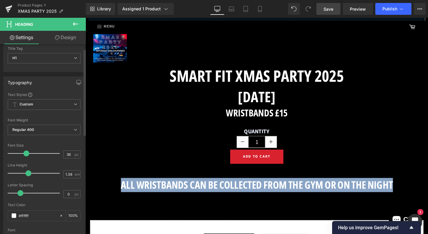
scroll to position [26, 0]
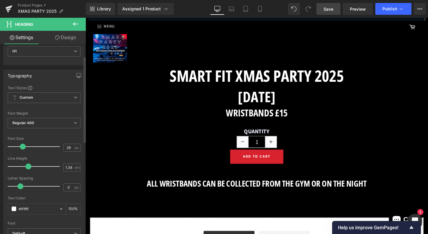
type input "28"
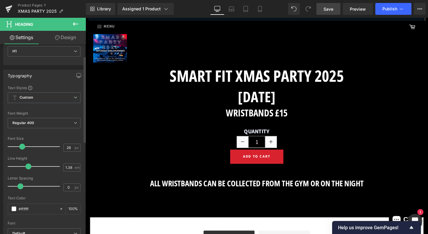
drag, startPoint x: 26, startPoint y: 146, endPoint x: 39, endPoint y: 146, distance: 13.6
click at [22, 146] on span at bounding box center [22, 147] width 6 height 6
click at [389, 10] on span "Publish" at bounding box center [390, 9] width 15 height 5
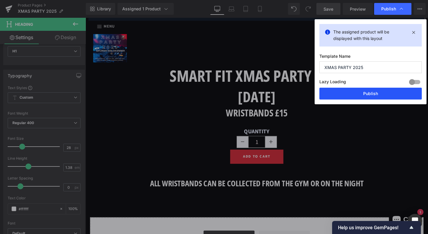
click at [369, 94] on button "Publish" at bounding box center [371, 94] width 103 height 12
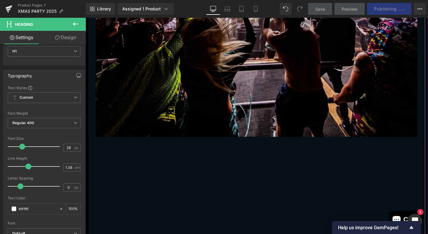
scroll to position [371, 0]
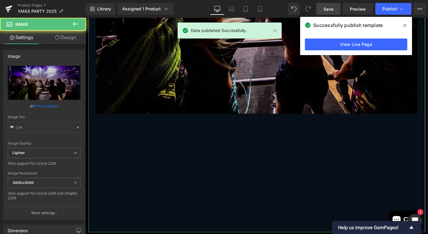
type input "https://ucarecdn.com/724892ae-a15e-442a-83e2-9d220db20a95/-/format/auto/-/previ…"
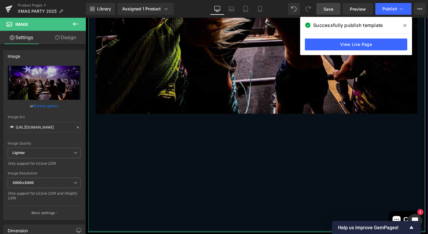
drag, startPoint x: 250, startPoint y: 235, endPoint x: 250, endPoint y: 221, distance: 13.9
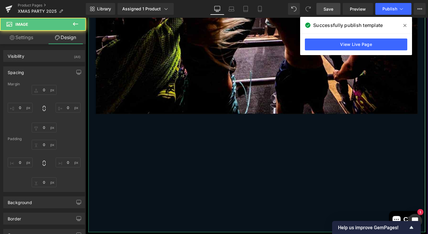
type input "0"
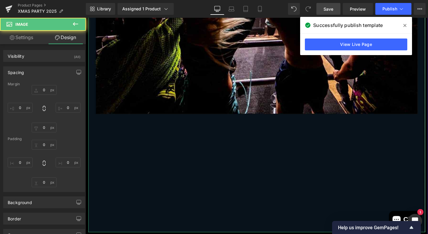
type input "0"
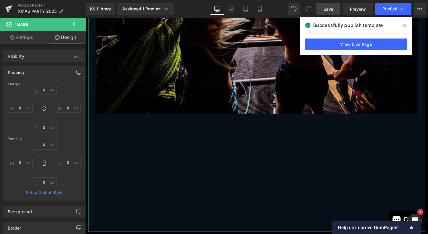
type input "0px"
drag, startPoint x: 252, startPoint y: 234, endPoint x: 251, endPoint y: 199, distance: 35.0
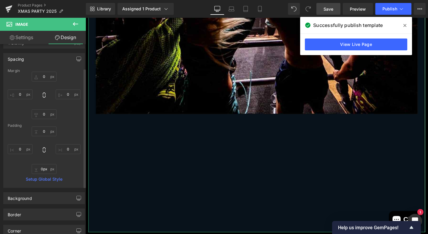
scroll to position [43, 0]
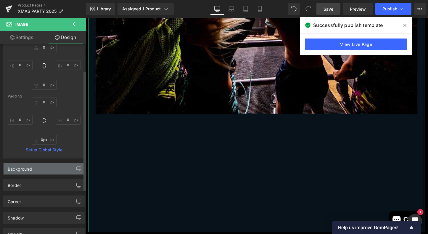
click at [44, 169] on div "Background" at bounding box center [44, 168] width 81 height 11
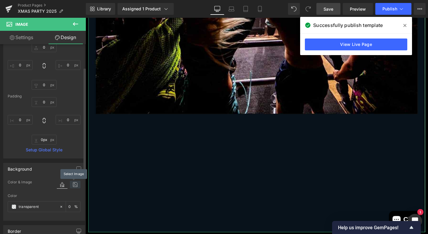
click at [73, 184] on icon at bounding box center [75, 185] width 11 height 8
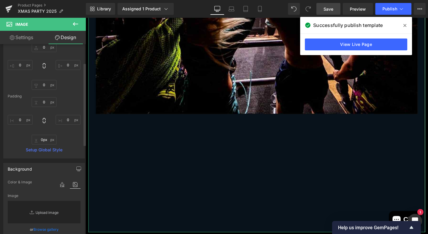
click at [48, 211] on link "Replace Image" at bounding box center [44, 212] width 73 height 23
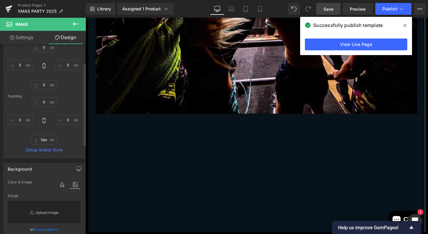
type input "C:\fakepath\bfb07b08-378d-4f74-8b47-943b80909ebb.jpeg"
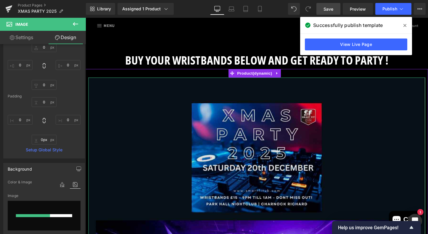
scroll to position [0, 0]
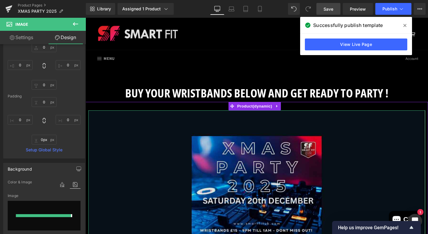
type input "https://ucarecdn.com/d33149a0-4911-4bf3-bb55-191994c8c907/-/format/auto/-/previ…"
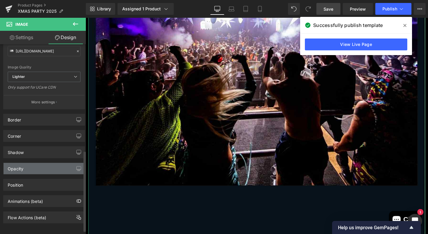
scroll to position [260, 0]
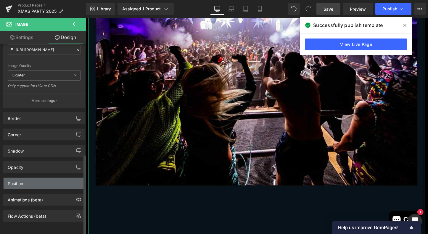
click at [22, 178] on div "Position" at bounding box center [15, 182] width 15 height 8
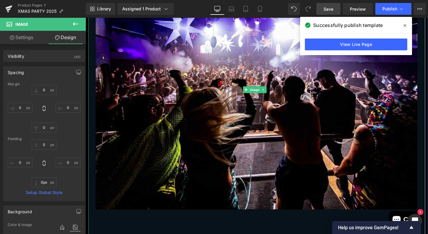
scroll to position [235, 0]
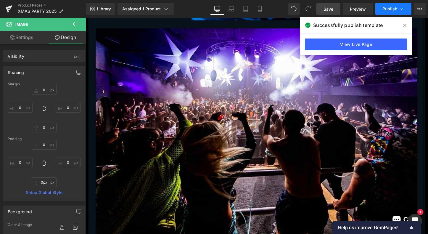
click at [392, 8] on span "Publish" at bounding box center [390, 9] width 15 height 5
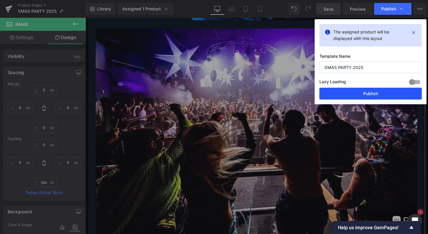
click at [377, 95] on button "Publish" at bounding box center [371, 94] width 103 height 12
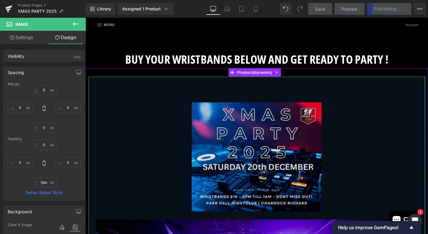
scroll to position [0, 0]
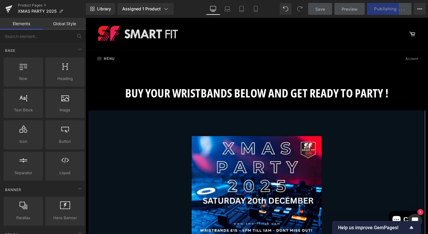
click at [205, 66] on div "Menu Site navigation Home DEKA" at bounding box center [231, 61] width 270 height 18
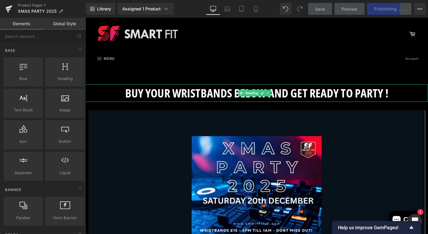
click at [108, 90] on h1 "BUY YOUR WRISTBANDS BELOW AND GET READY TO PARTY !" at bounding box center [265, 96] width 358 height 18
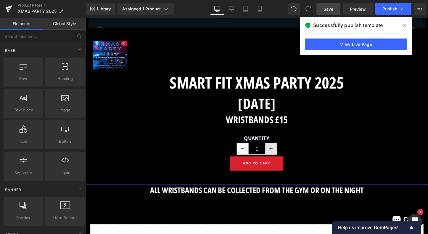
scroll to position [638, 0]
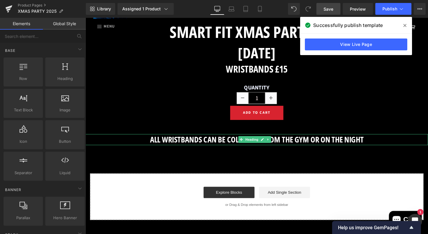
click at [330, 140] on h1 "ALL WRISTBANDS CAN BE COLLECTED FROM THE GYM OR ON THE NIGHT" at bounding box center [265, 146] width 358 height 12
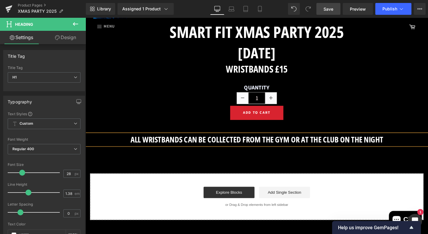
drag, startPoint x: 144, startPoint y: 141, endPoint x: 148, endPoint y: 146, distance: 6.9
click at [144, 141] on h1 "ALL WRISTBANDS CAN BE COLLECTED FROM THE GYM OR AT THE CLUB ON THE NIGHT" at bounding box center [265, 146] width 358 height 12
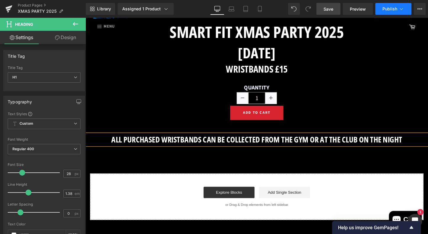
click at [392, 11] on button "Publish" at bounding box center [394, 9] width 36 height 12
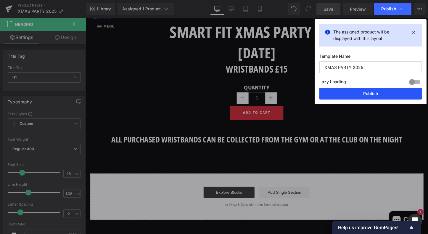
click at [373, 95] on button "Publish" at bounding box center [371, 94] width 103 height 12
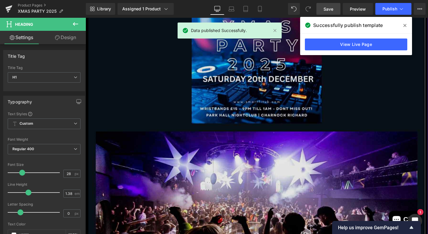
scroll to position [106, 0]
